Goal: Task Accomplishment & Management: Manage account settings

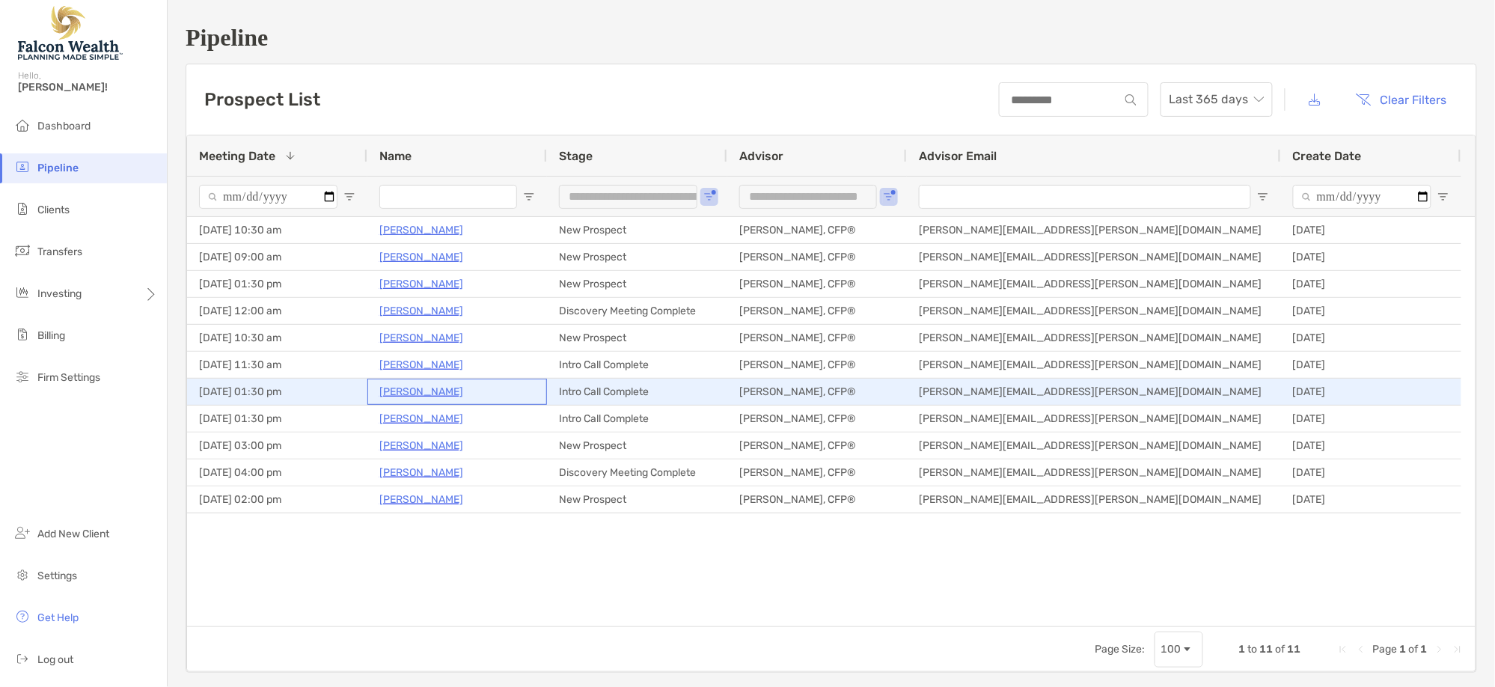
click at [402, 393] on p "Daniel Kaplan" at bounding box center [421, 391] width 84 height 19
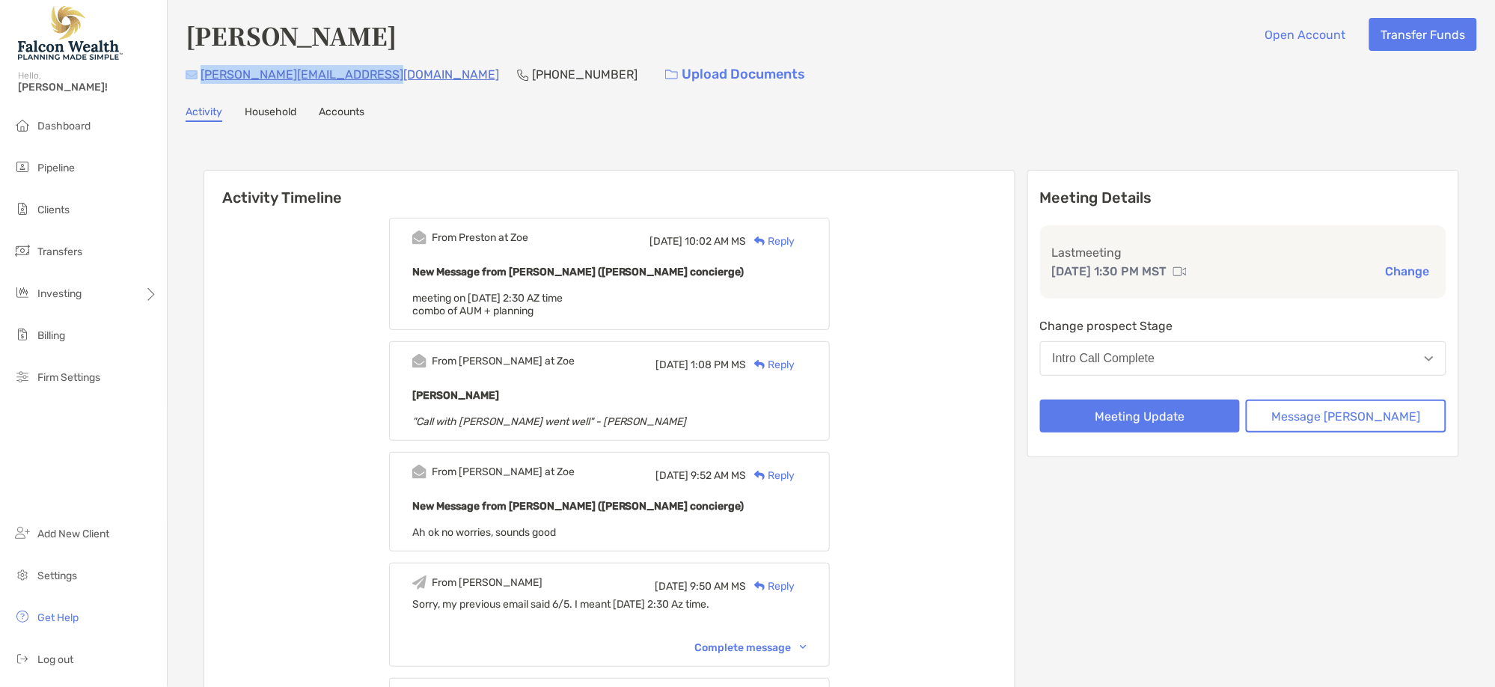
drag, startPoint x: 371, startPoint y: 74, endPoint x: 215, endPoint y: 73, distance: 155.6
click at [198, 73] on div "richter-inquest4o@icloud.com (312) 301-4113 Upload Documents" at bounding box center [831, 74] width 1291 height 32
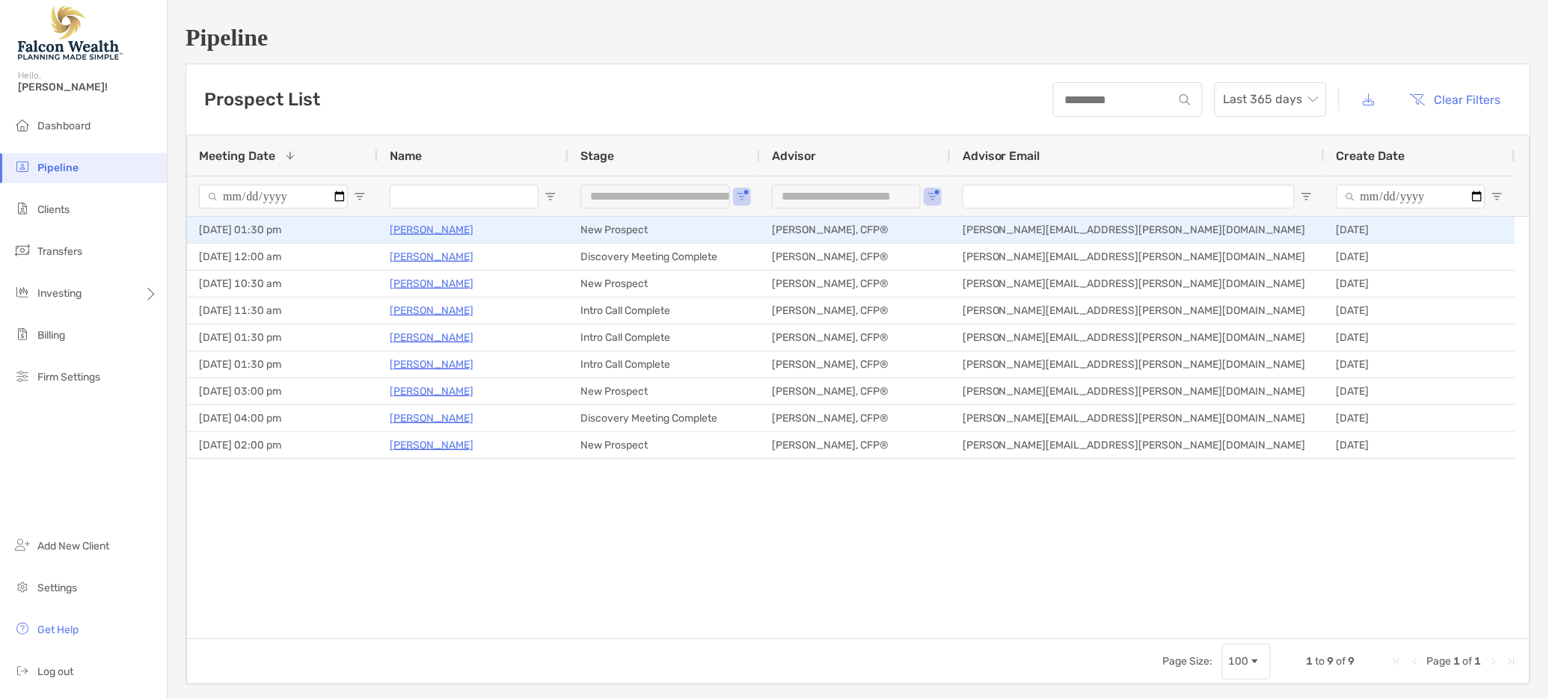
click at [435, 229] on p "Gary Lovewell" at bounding box center [432, 230] width 84 height 19
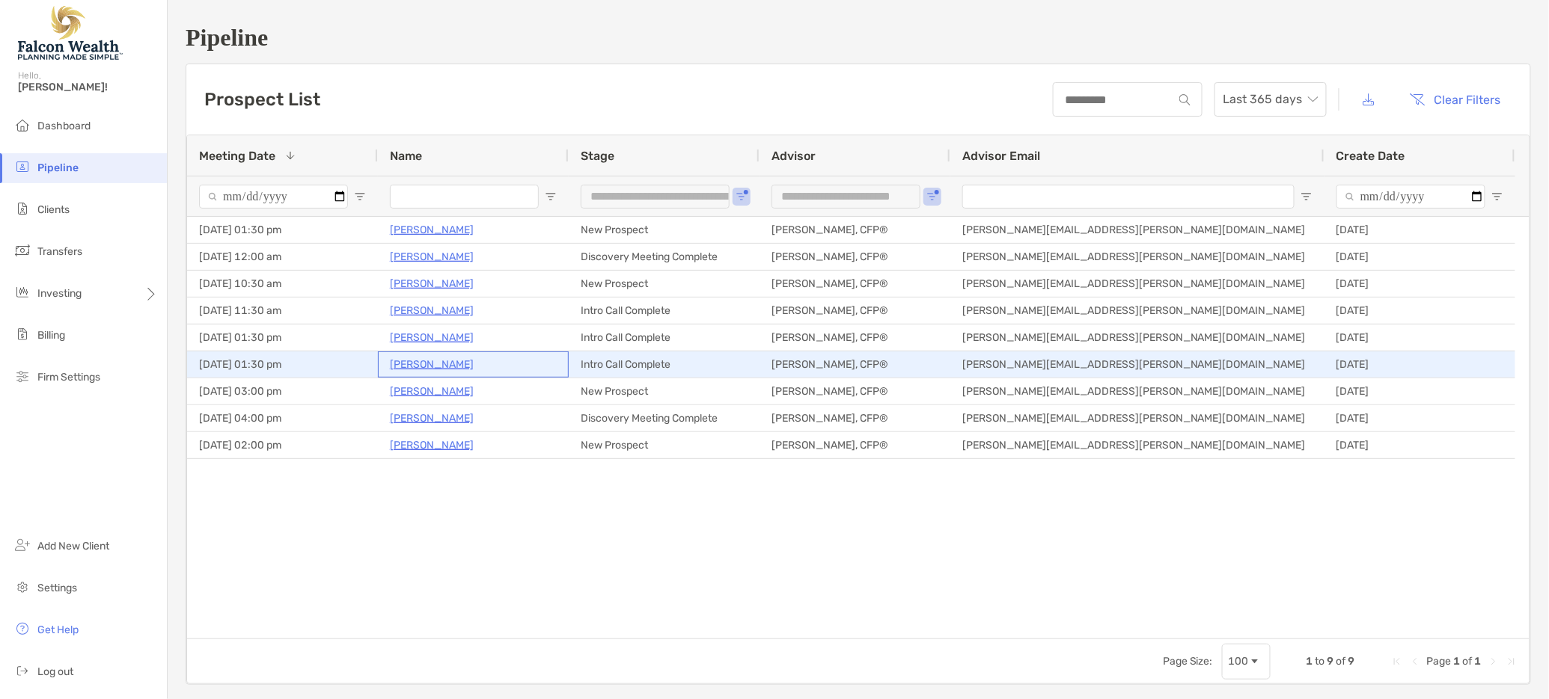
click at [450, 363] on p "Liliana Mustacio" at bounding box center [432, 364] width 84 height 19
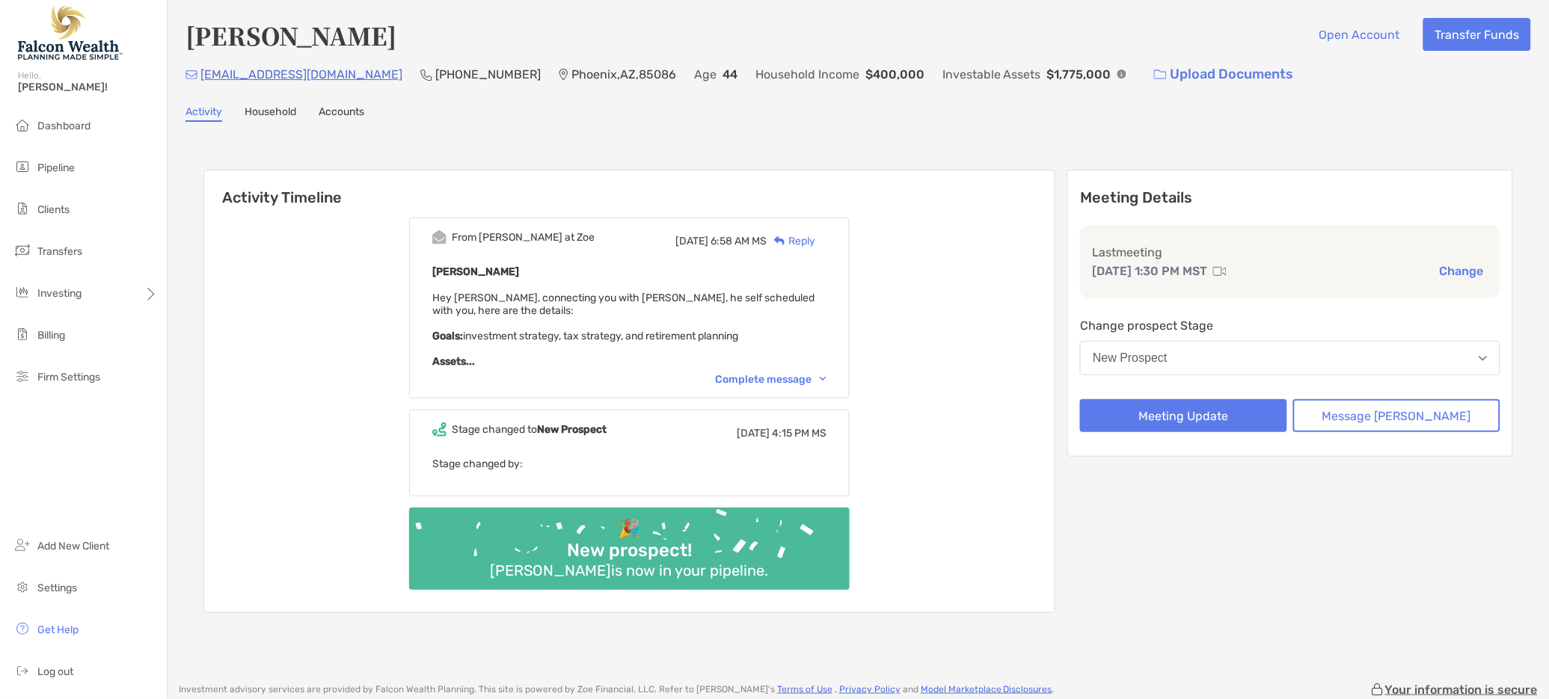
click at [827, 376] on div "Complete message" at bounding box center [770, 379] width 111 height 13
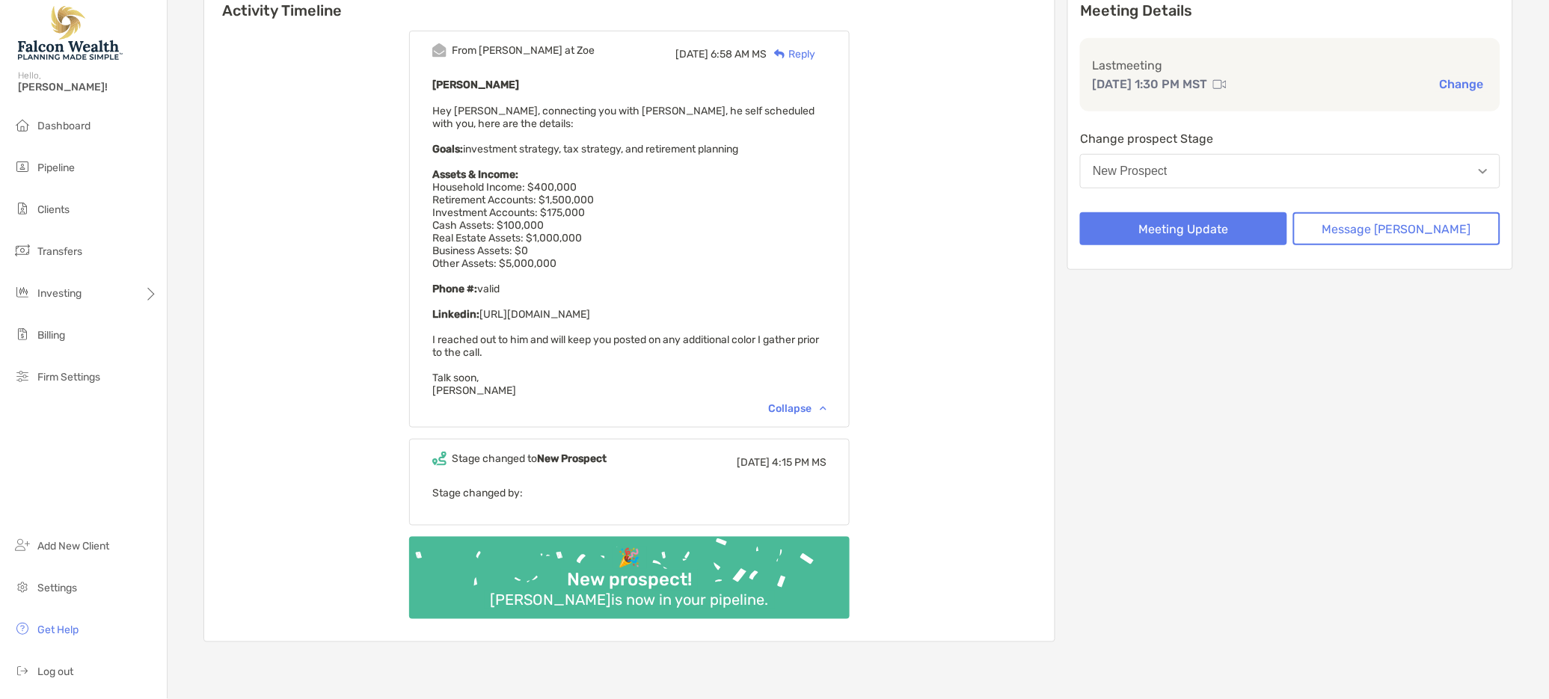
scroll to position [62, 0]
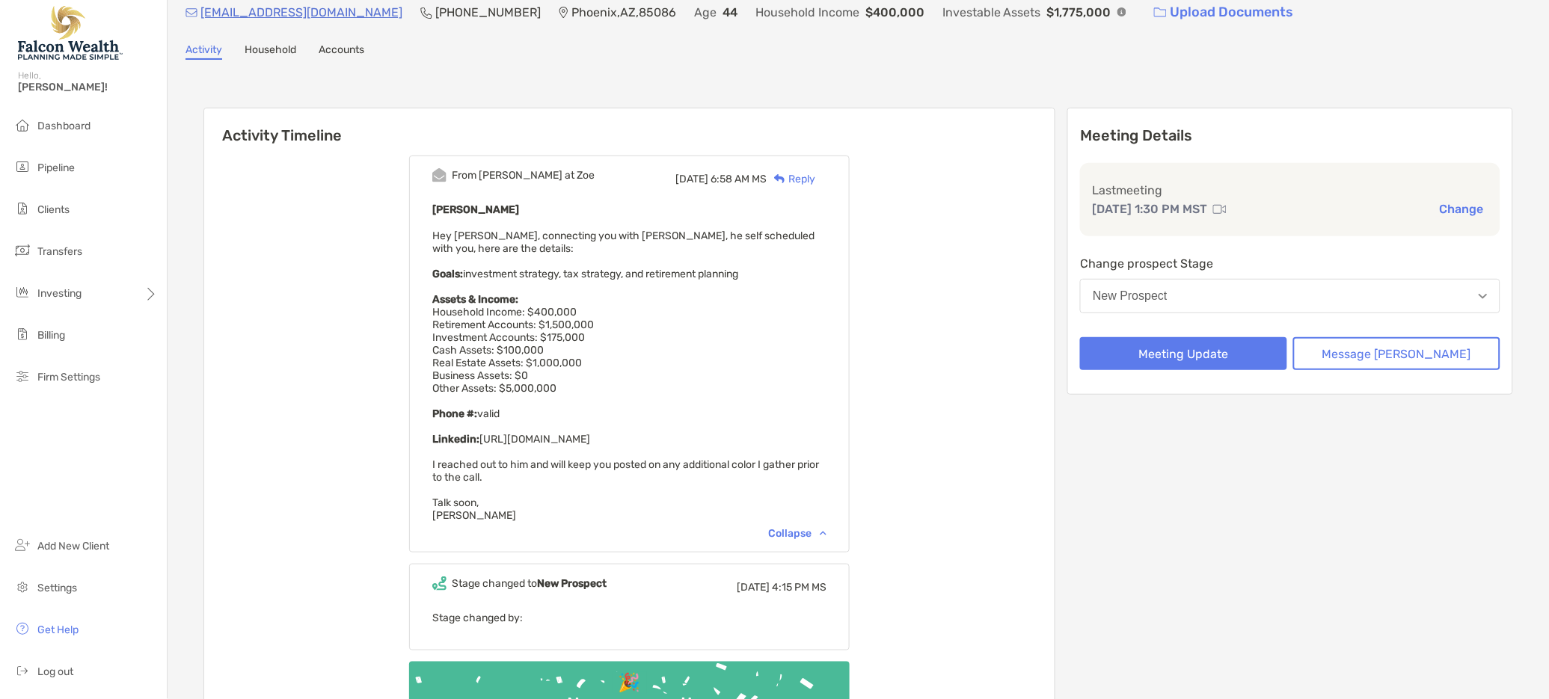
click at [244, 374] on div "From [PERSON_NAME] at [PERSON_NAME][DATE] 6:58 AM MS Reply [PERSON_NAME] Hey [P…" at bounding box center [629, 455] width 851 height 622
drag, startPoint x: 298, startPoint y: 223, endPoint x: 295, endPoint y: 177, distance: 45.7
click at [298, 223] on div "From [PERSON_NAME] at [PERSON_NAME][DATE] 6:58 AM MS Reply [PERSON_NAME] Hey [P…" at bounding box center [629, 455] width 851 height 622
